Goal: Transaction & Acquisition: Purchase product/service

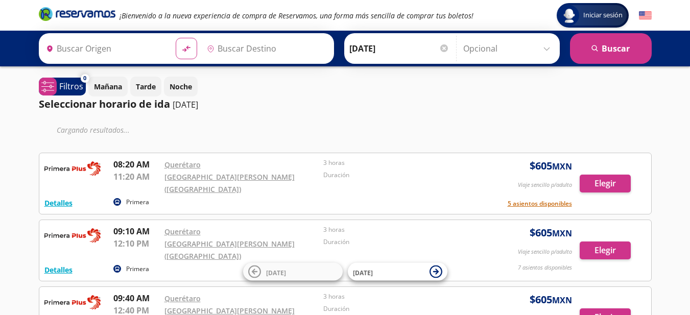
type input "[PERSON_NAME] de Querétaro, [GEOGRAPHIC_DATA]"
type input "[GEOGRAPHIC_DATA][PERSON_NAME] ([GEOGRAPHIC_DATA]), [GEOGRAPHIC_DATA]"
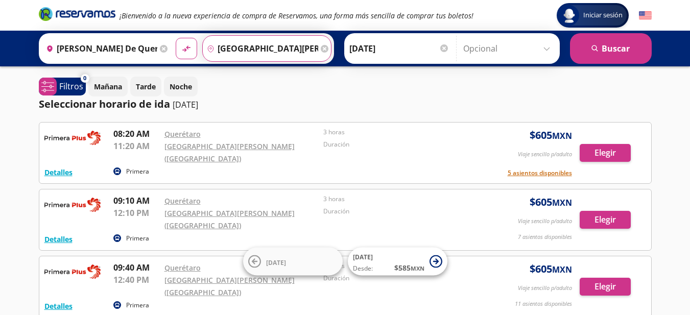
click at [268, 55] on input "[GEOGRAPHIC_DATA][PERSON_NAME] ([GEOGRAPHIC_DATA]), [GEOGRAPHIC_DATA]" at bounding box center [260, 49] width 115 height 26
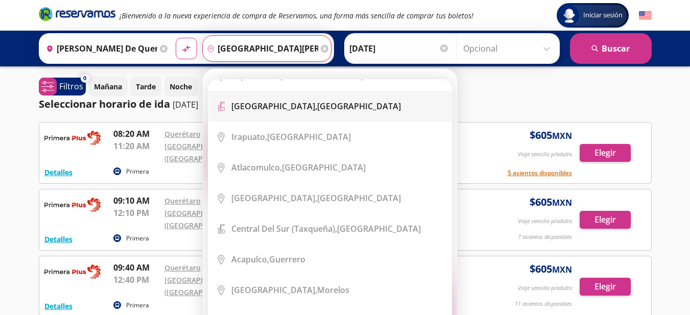
scroll to position [460, 0]
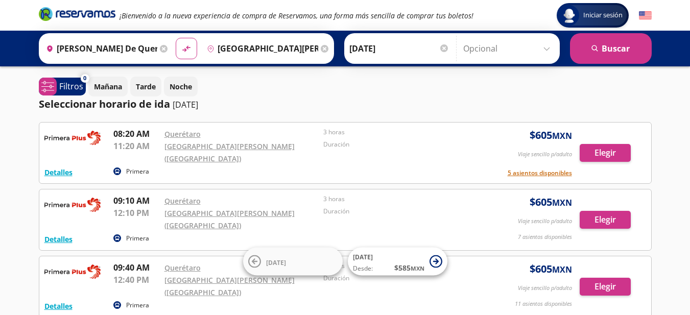
click at [504, 79] on div "Mañana Tarde Noche" at bounding box center [370, 87] width 564 height 20
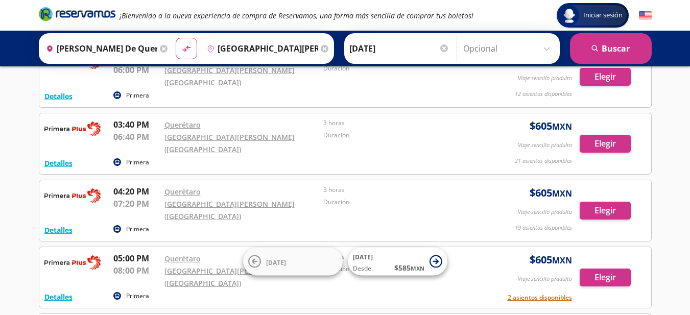
scroll to position [861, 0]
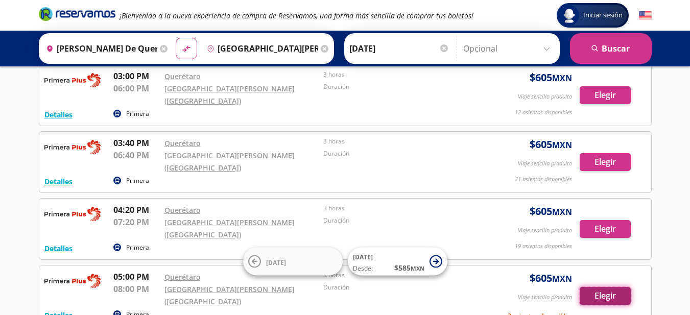
click at [604, 287] on button "Elegir" at bounding box center [605, 296] width 51 height 18
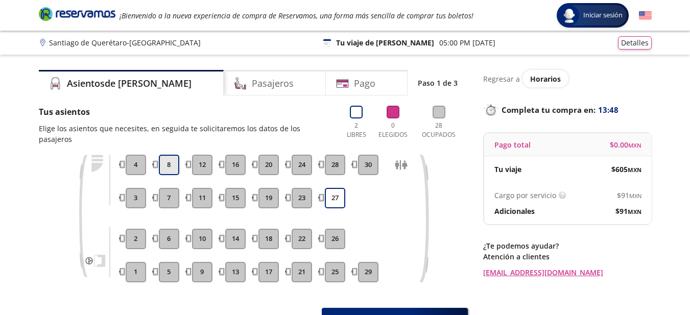
click at [166, 158] on button "8" at bounding box center [169, 165] width 20 height 20
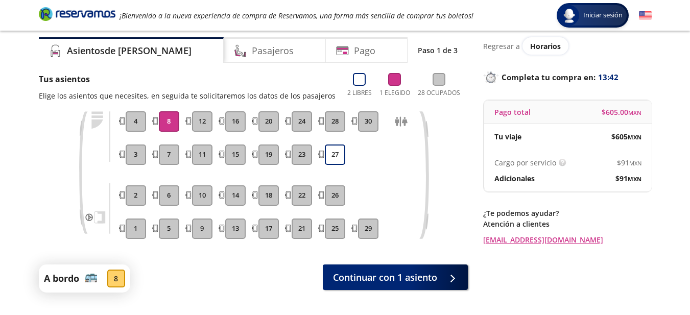
scroll to position [51, 0]
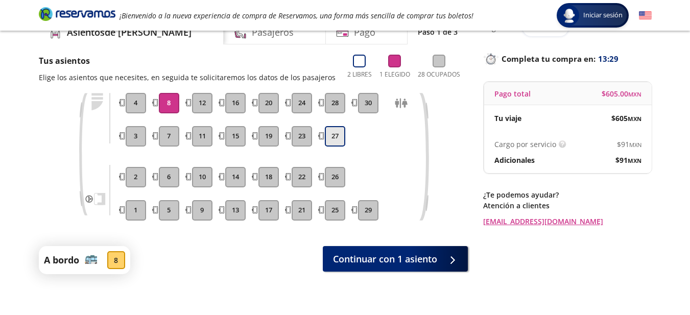
click at [331, 141] on button "27" at bounding box center [335, 136] width 20 height 20
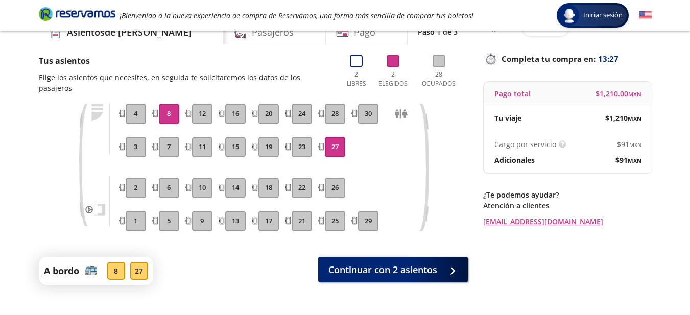
click at [176, 104] on button "8" at bounding box center [169, 114] width 20 height 20
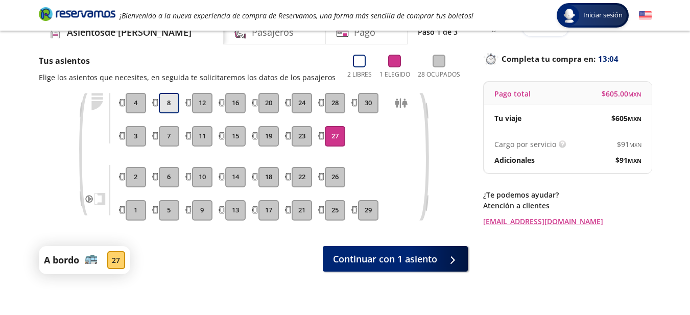
click at [167, 97] on button "8" at bounding box center [169, 103] width 20 height 20
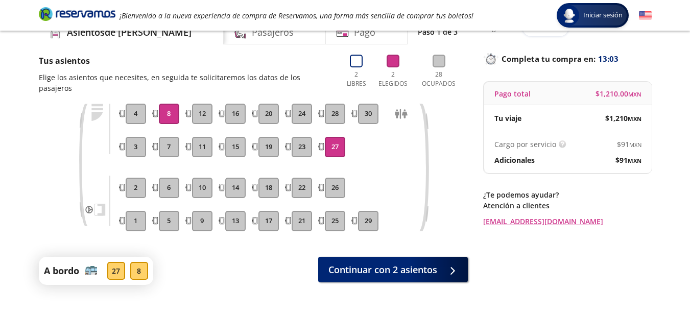
click at [339, 137] on button "27" at bounding box center [335, 147] width 20 height 20
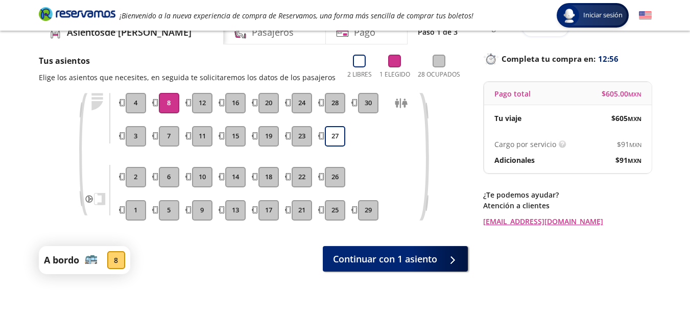
click at [167, 112] on button "8" at bounding box center [169, 103] width 20 height 20
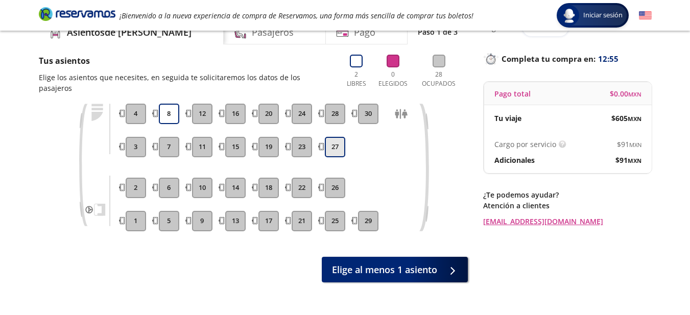
click at [335, 139] on button "27" at bounding box center [335, 147] width 20 height 20
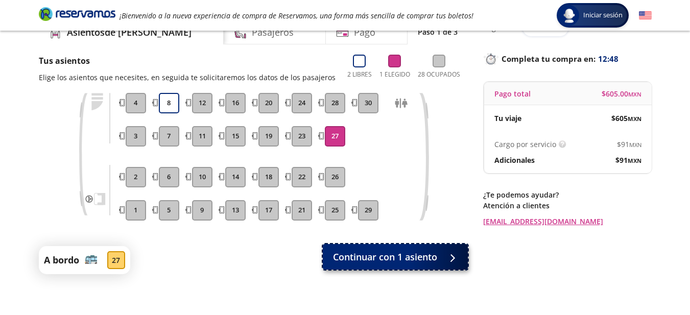
click at [399, 258] on span "Continuar con 1 asiento" at bounding box center [385, 257] width 104 height 14
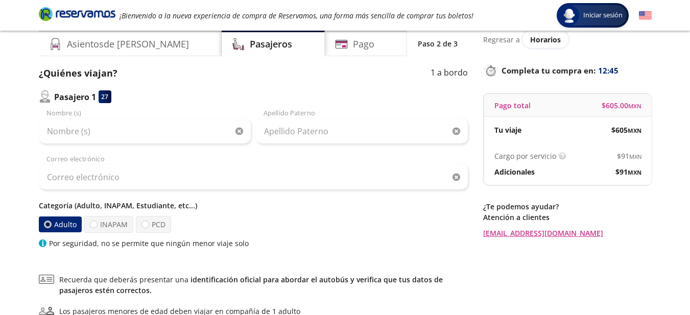
scroll to position [51, 0]
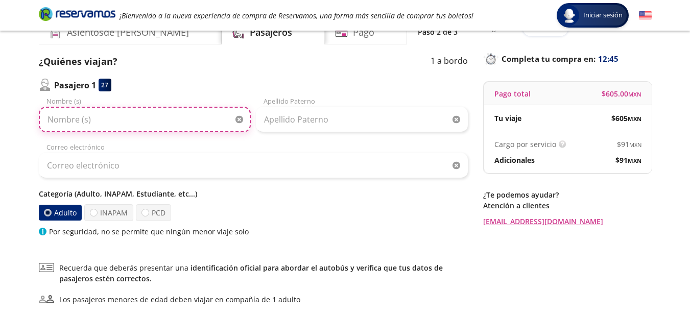
click at [121, 120] on input "Nombre (s)" at bounding box center [145, 120] width 212 height 26
type input "[PERSON_NAME]"
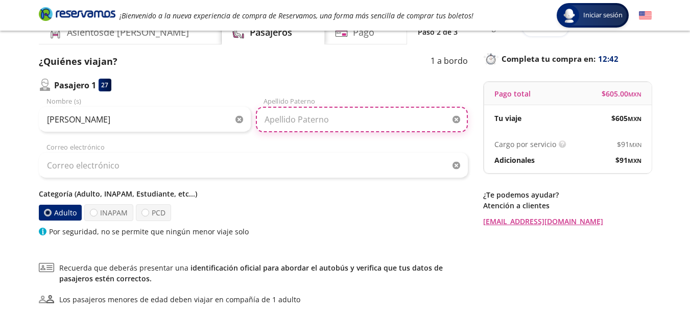
type input "[PERSON_NAME]"
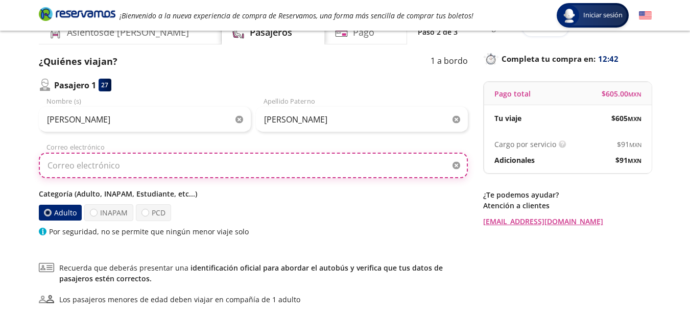
type input "[EMAIL_ADDRESS][DOMAIN_NAME]"
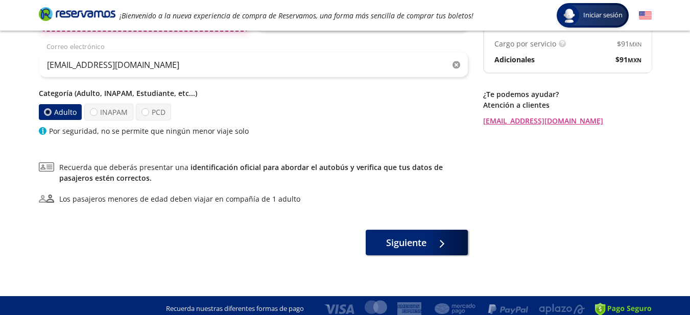
scroll to position [153, 0]
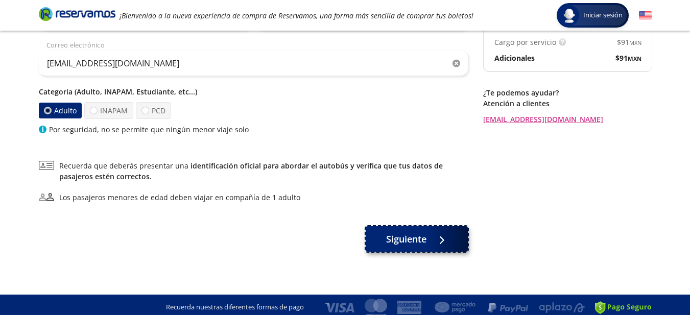
click at [413, 242] on span "Siguiente" at bounding box center [406, 239] width 40 height 14
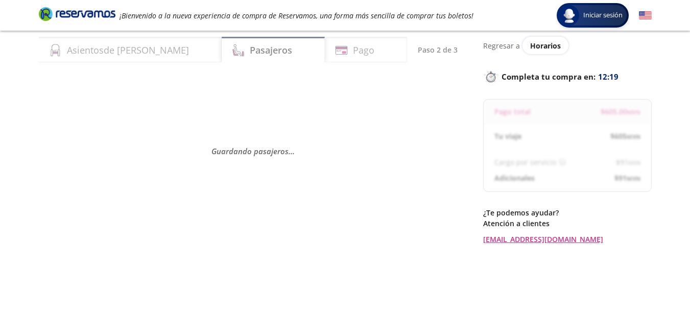
scroll to position [51, 0]
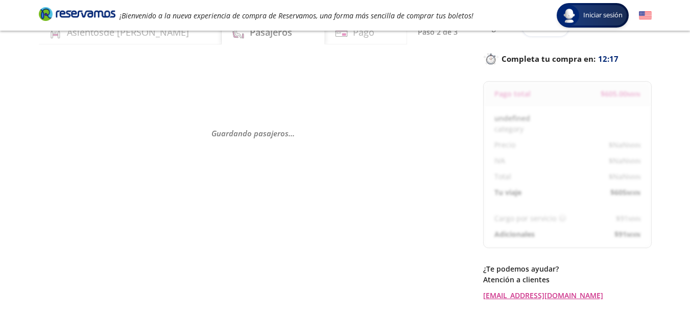
select select "MX"
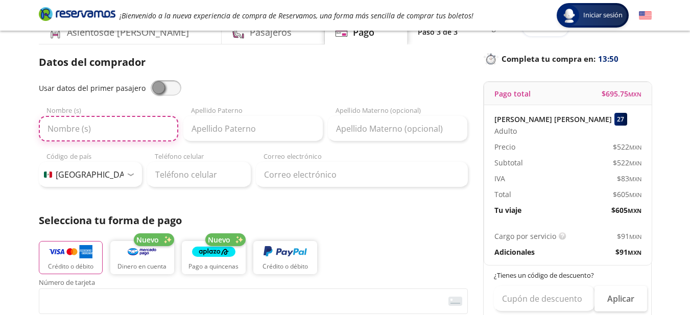
click at [155, 133] on input "Nombre (s)" at bounding box center [108, 129] width 139 height 26
type input "[PERSON_NAME]"
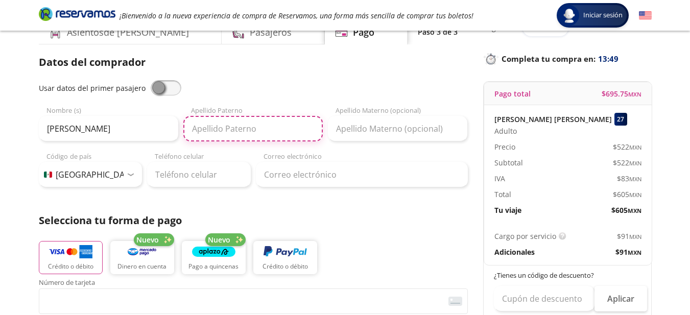
type input "[PERSON_NAME]"
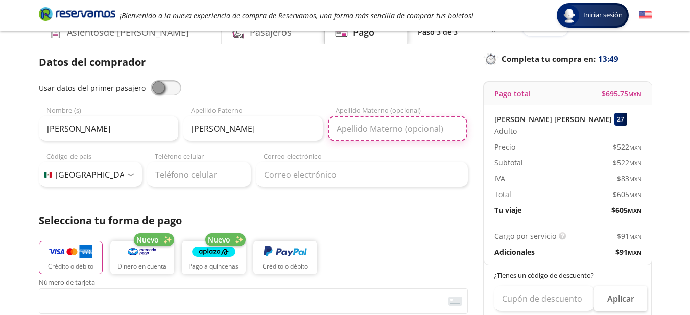
type input "[PERSON_NAME]"
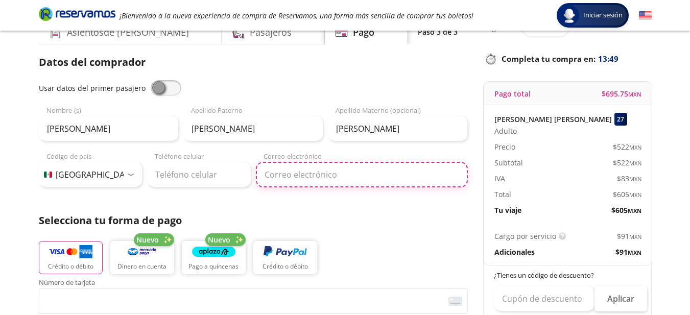
type input "[EMAIL_ADDRESS][DOMAIN_NAME]"
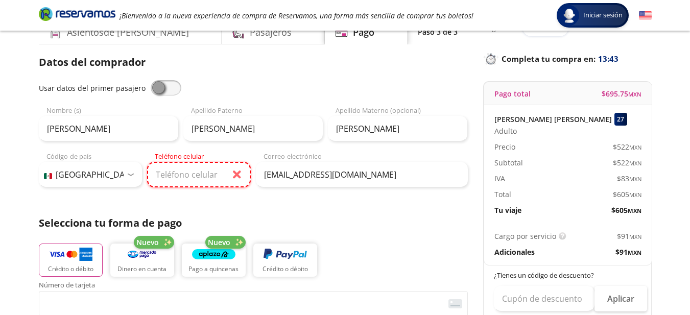
click at [206, 169] on input "Teléfono celular" at bounding box center [199, 175] width 104 height 26
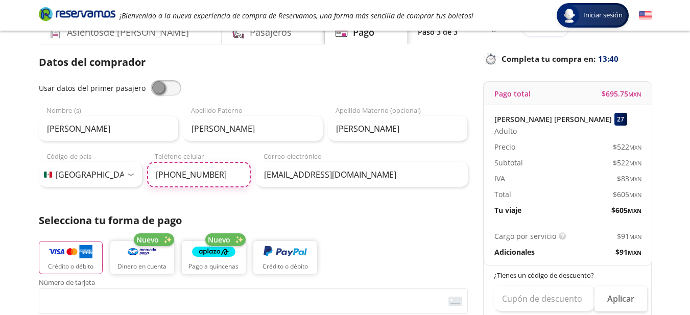
type input "[PHONE_NUMBER]"
click at [369, 214] on p "Selecciona tu forma de pago" at bounding box center [253, 220] width 429 height 15
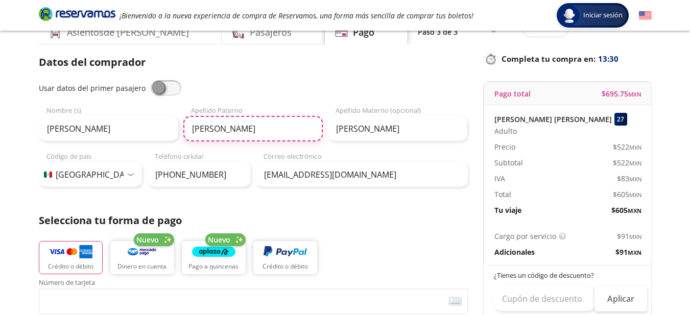
drag, startPoint x: 256, startPoint y: 131, endPoint x: 234, endPoint y: 131, distance: 22.5
click at [234, 131] on input "[PERSON_NAME]" at bounding box center [252, 129] width 139 height 26
type input "[PERSON_NAME]"
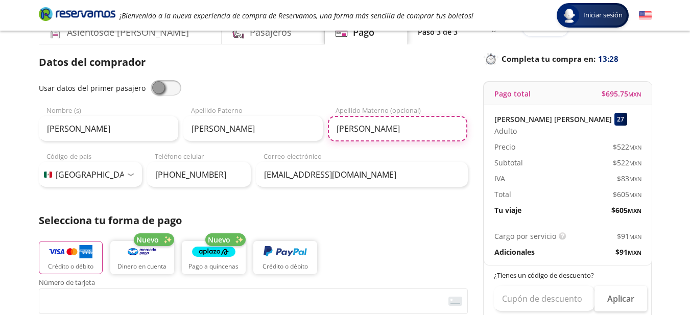
drag, startPoint x: 410, startPoint y: 128, endPoint x: 386, endPoint y: 129, distance: 24.1
click at [386, 129] on input "[PERSON_NAME]" at bounding box center [397, 129] width 139 height 26
drag, startPoint x: 377, startPoint y: 127, endPoint x: 331, endPoint y: 127, distance: 46.0
click at [331, 127] on input "[PERSON_NAME]" at bounding box center [397, 129] width 139 height 26
type input "[PERSON_NAME]"
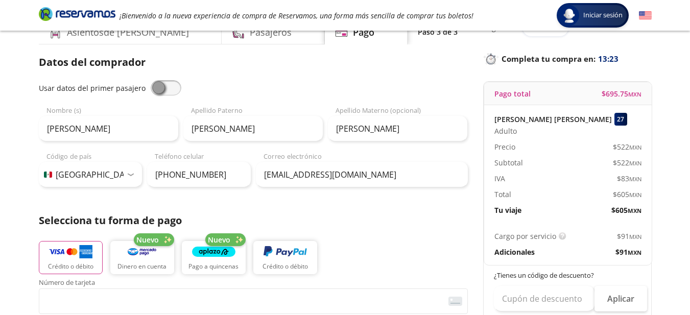
click at [352, 216] on p "Selecciona tu forma de pago" at bounding box center [253, 220] width 429 height 15
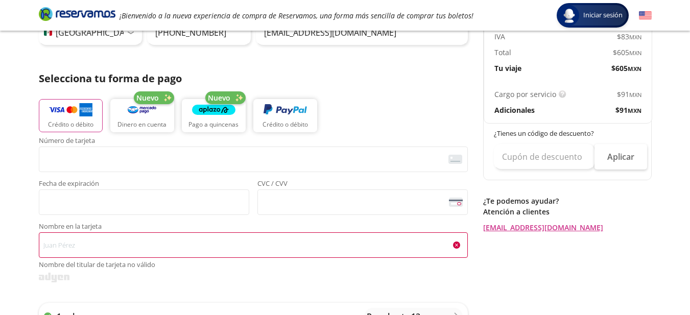
scroll to position [204, 0]
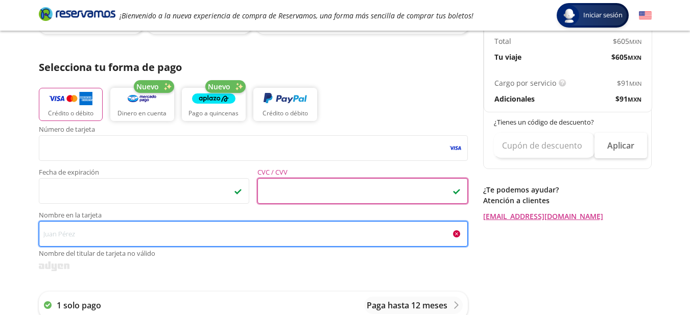
click at [179, 238] on input "Nombre en la tarjeta Nombre del titular de tarjeta no válido" at bounding box center [253, 234] width 429 height 26
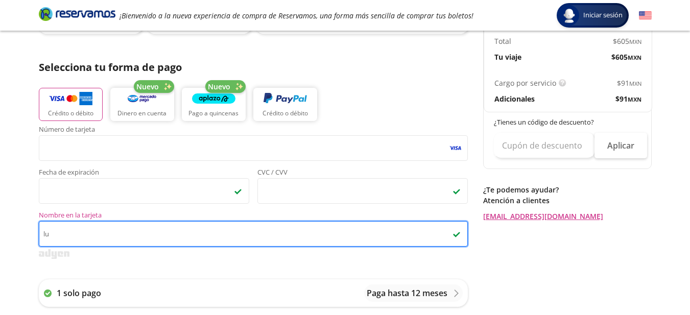
type input "l"
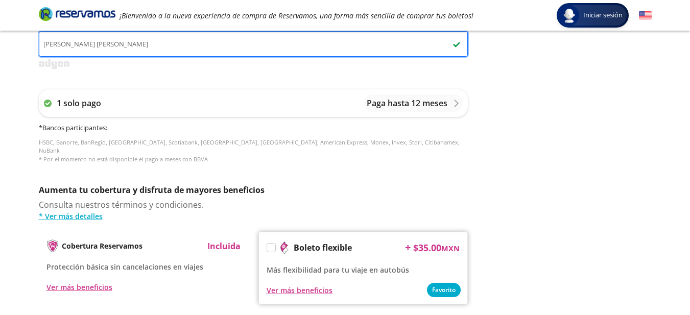
scroll to position [409, 0]
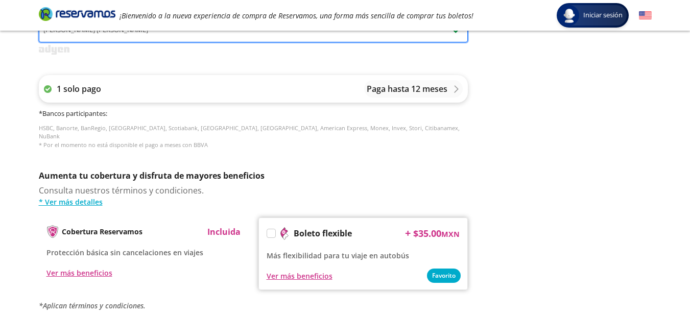
type input "[PERSON_NAME] [PERSON_NAME]"
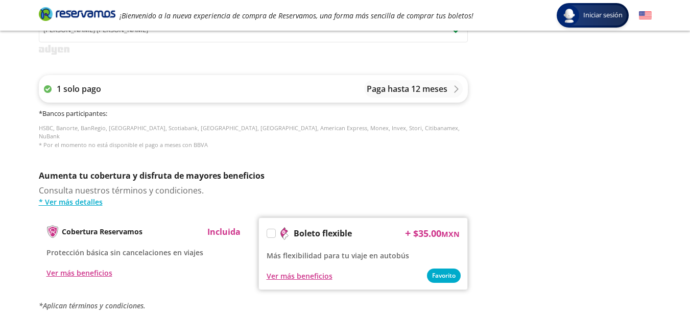
click at [455, 95] on div "Paga hasta 12 meses" at bounding box center [414, 89] width 94 height 12
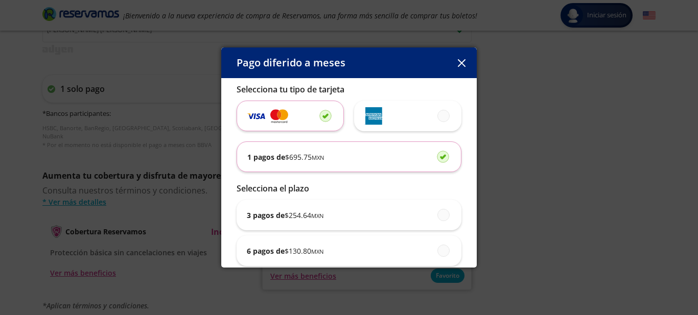
click at [465, 61] on icon "button" at bounding box center [462, 63] width 8 height 8
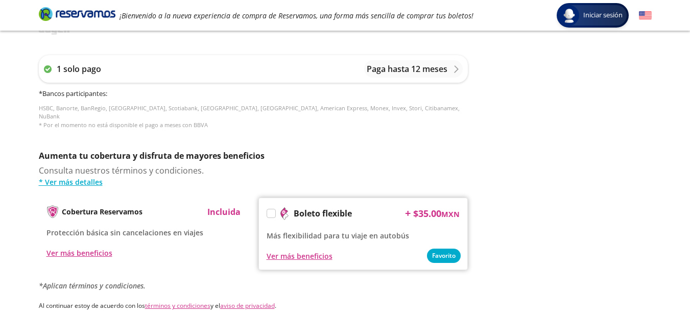
scroll to position [523, 0]
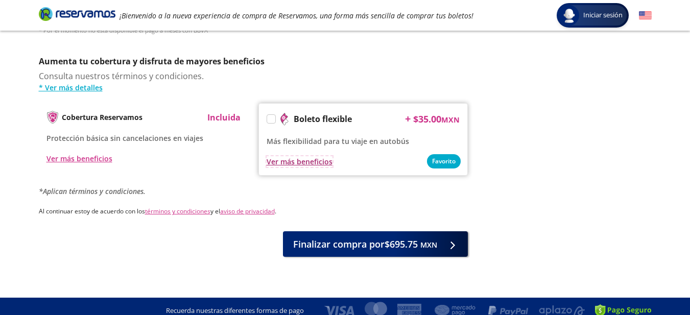
click at [306, 156] on div "Ver más beneficios" at bounding box center [300, 161] width 66 height 11
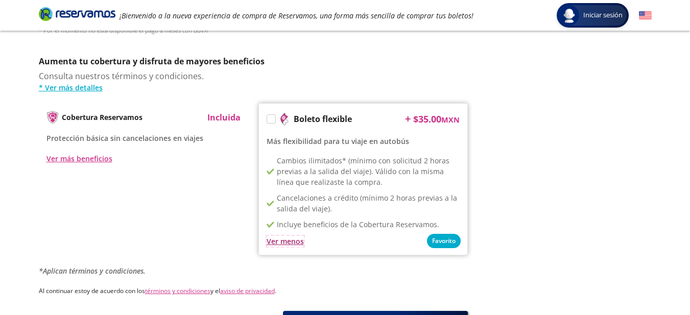
click at [298, 236] on div "Ver menos" at bounding box center [285, 241] width 37 height 11
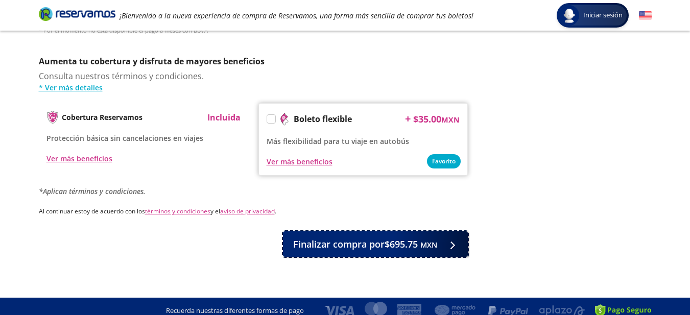
click at [354, 238] on span "Finalizar compra por $695.75 MXN" at bounding box center [365, 245] width 144 height 14
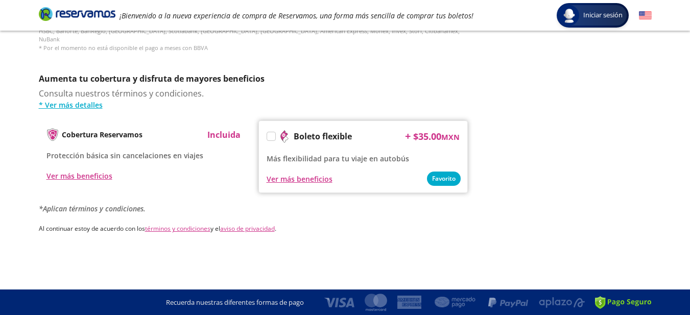
scroll to position [0, 0]
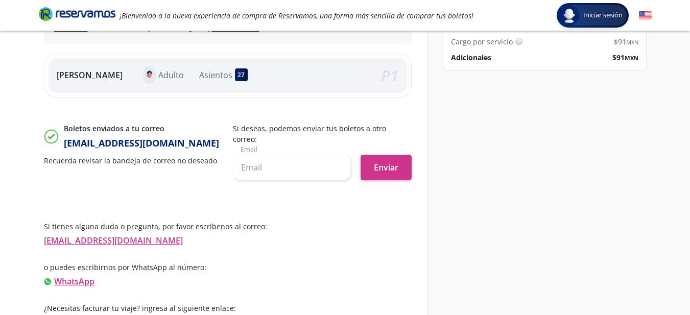
scroll to position [243, 0]
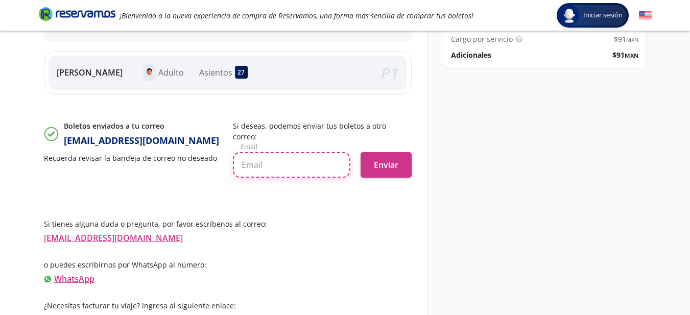
click at [280, 161] on input "text" at bounding box center [292, 165] width 118 height 26
type input "[EMAIL_ADDRESS][DOMAIN_NAME]"
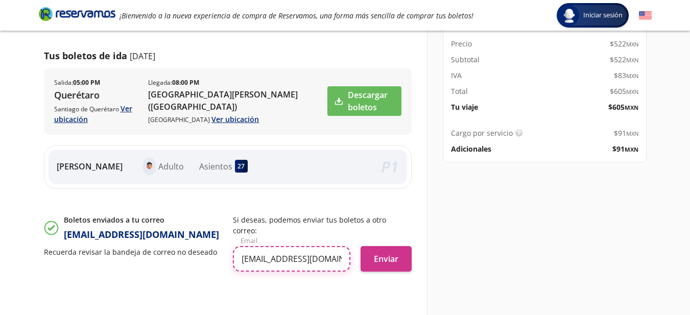
scroll to position [153, 0]
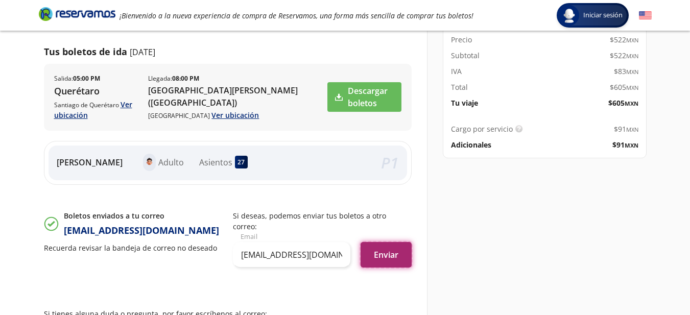
click at [385, 248] on button "Enviar" at bounding box center [386, 255] width 51 height 26
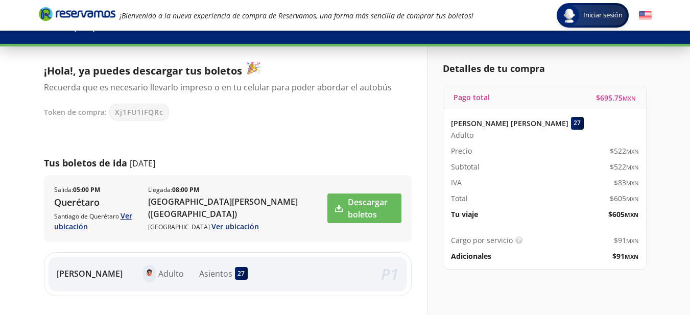
scroll to position [102, 0]
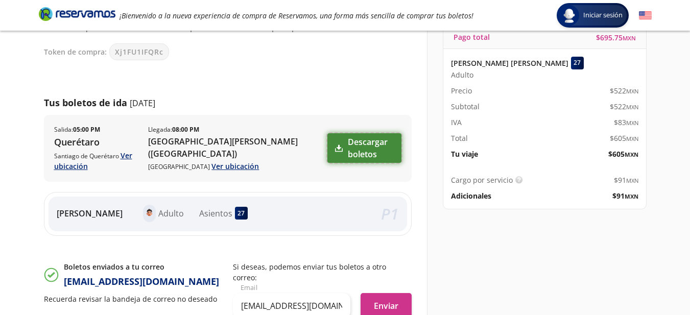
click at [364, 140] on link "Descargar boletos" at bounding box center [365, 148] width 74 height 30
